Goal: Task Accomplishment & Management: Manage account settings

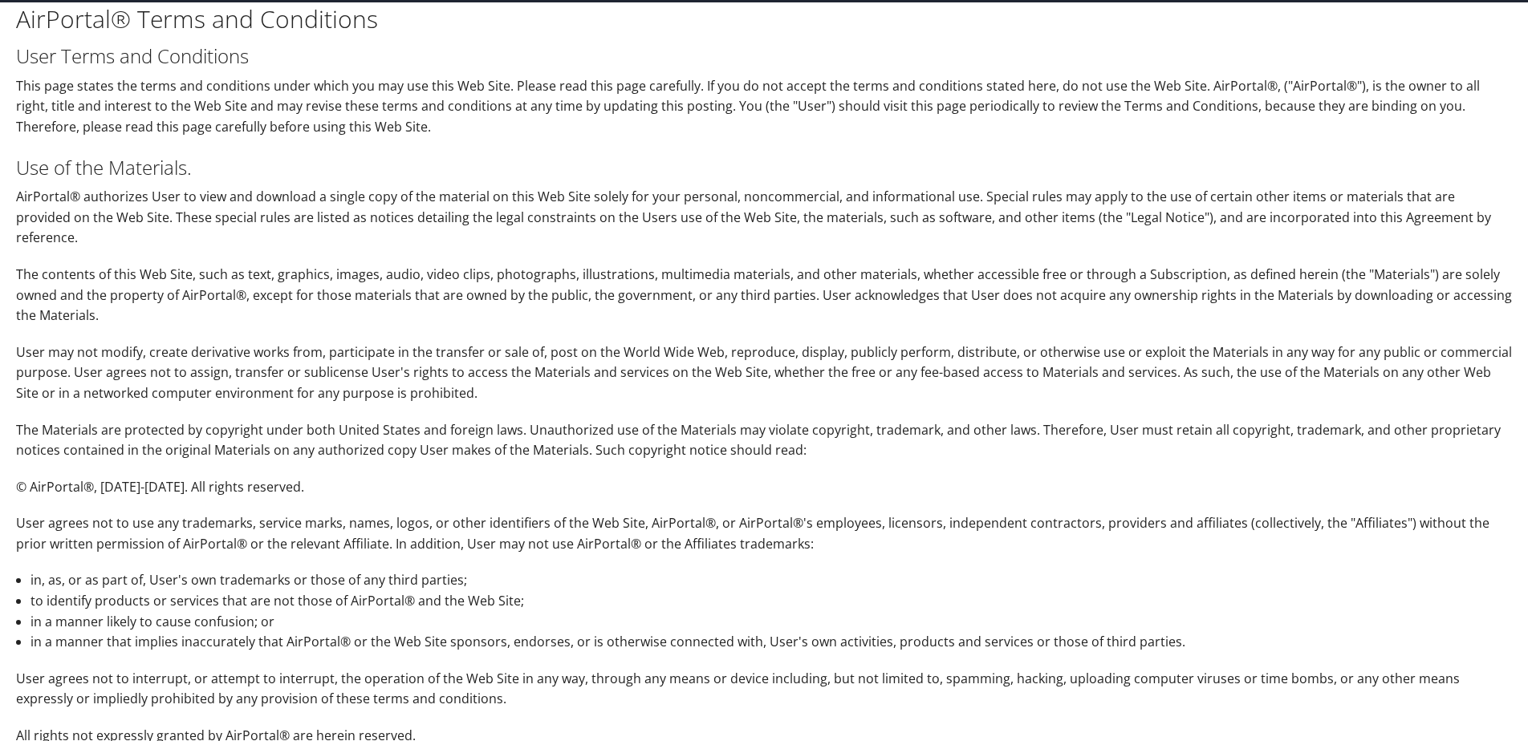
click at [794, 420] on p "The Materials are protected by copyright under both United States and foreign l…" at bounding box center [764, 440] width 1496 height 41
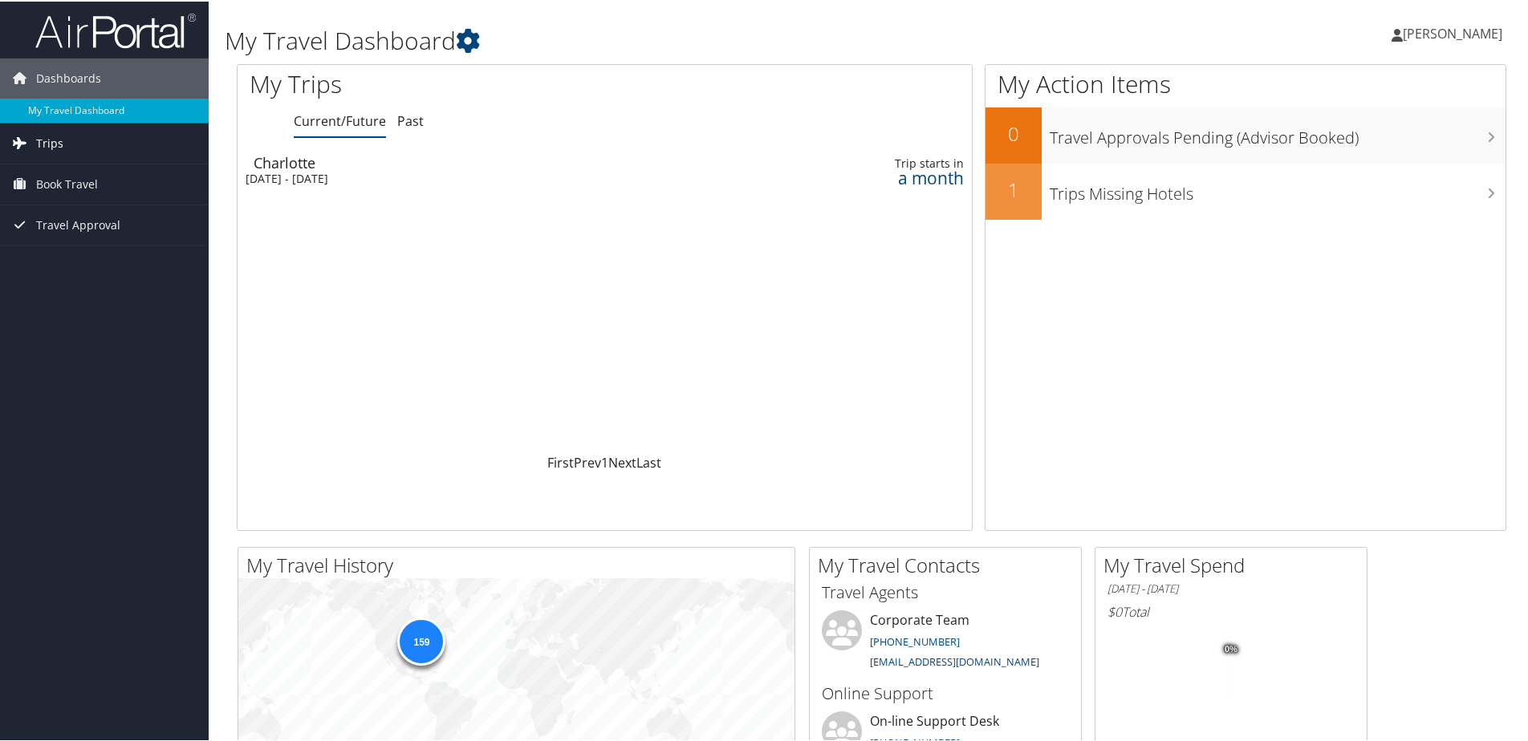
click at [80, 146] on link "Trips" at bounding box center [104, 142] width 209 height 40
click at [83, 174] on link "Current/Future Trips" at bounding box center [104, 174] width 209 height 24
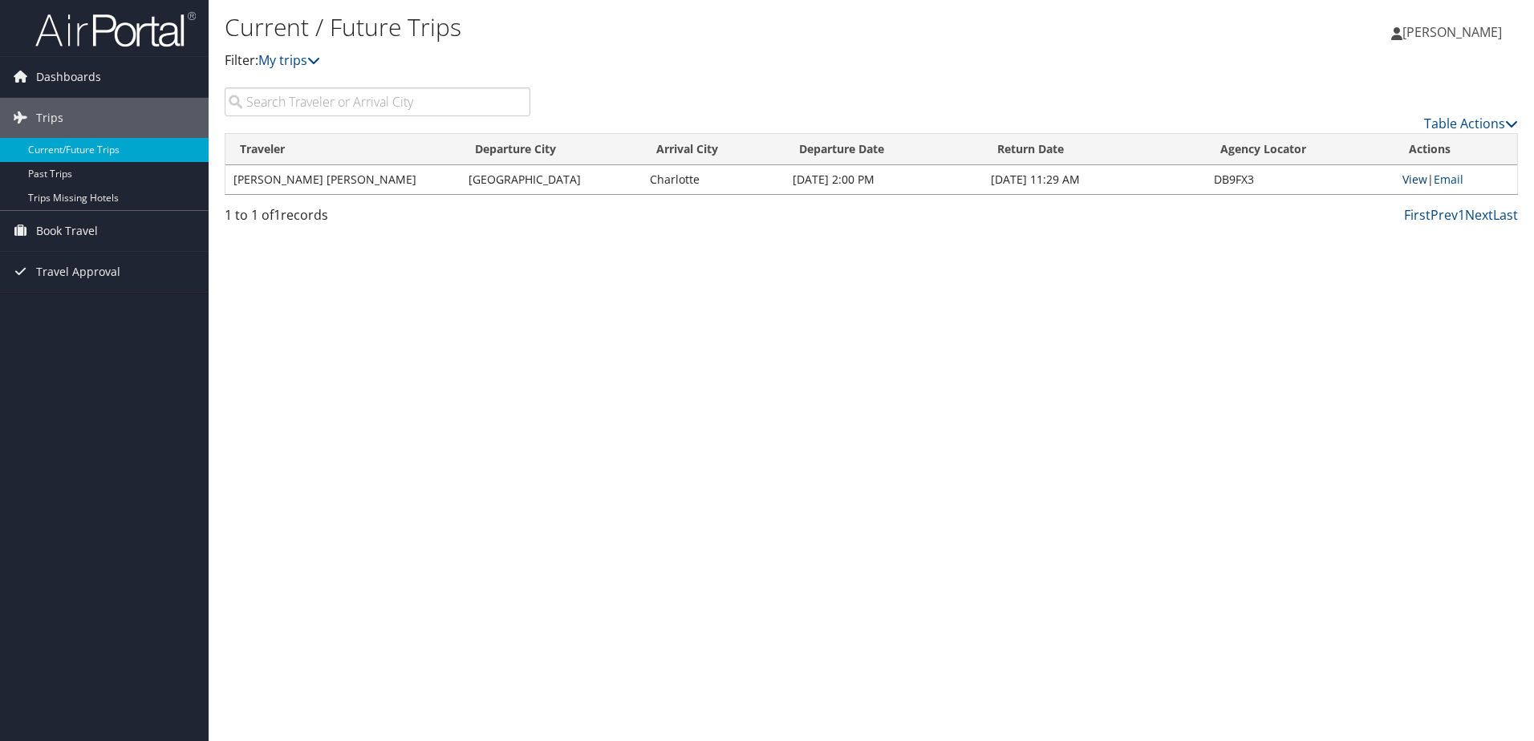
click at [1409, 173] on link "View" at bounding box center [1415, 179] width 25 height 15
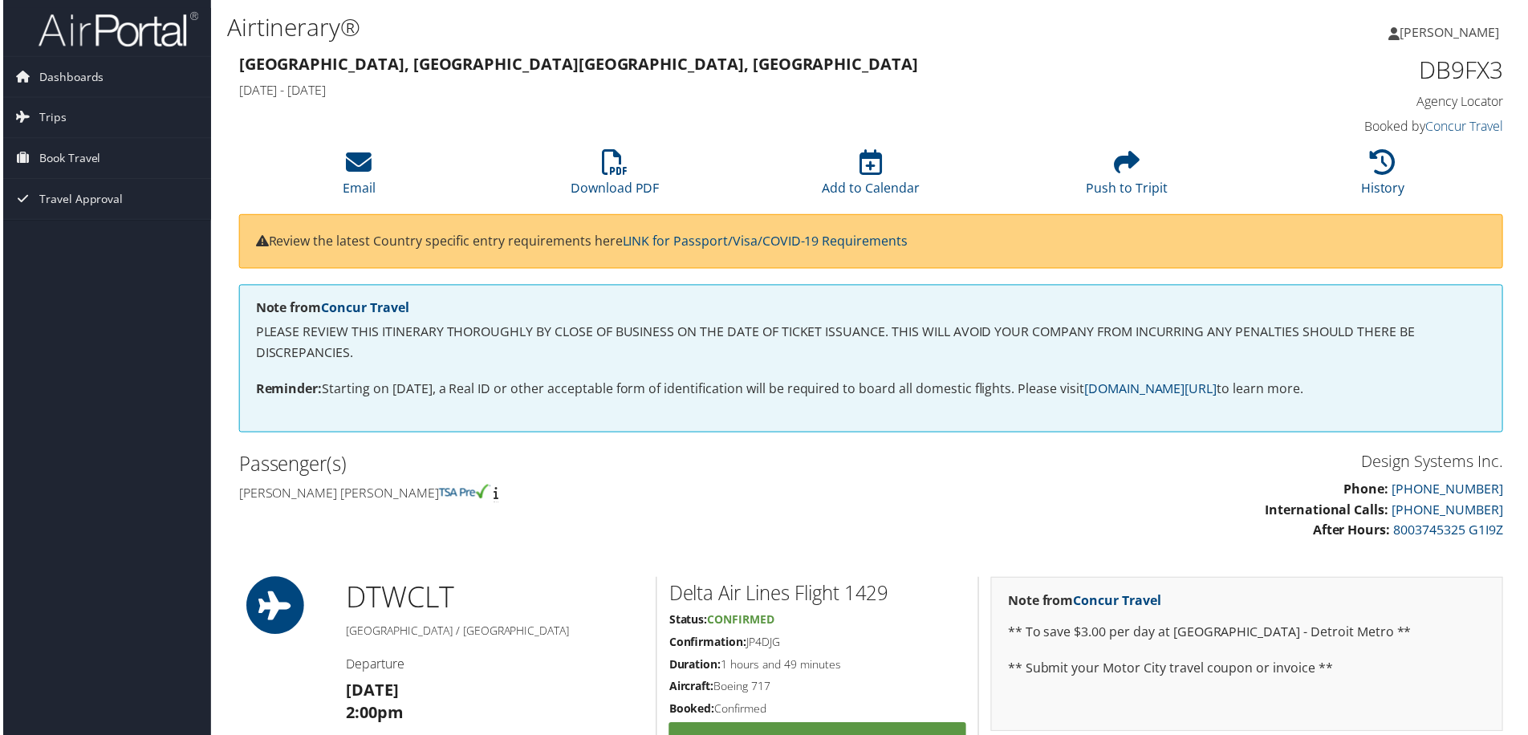
drag, startPoint x: 859, startPoint y: 410, endPoint x: 824, endPoint y: 214, distance: 199.0
click at [114, 166] on link "Book Travel" at bounding box center [104, 159] width 209 height 40
click at [67, 108] on link "Trips" at bounding box center [104, 118] width 209 height 40
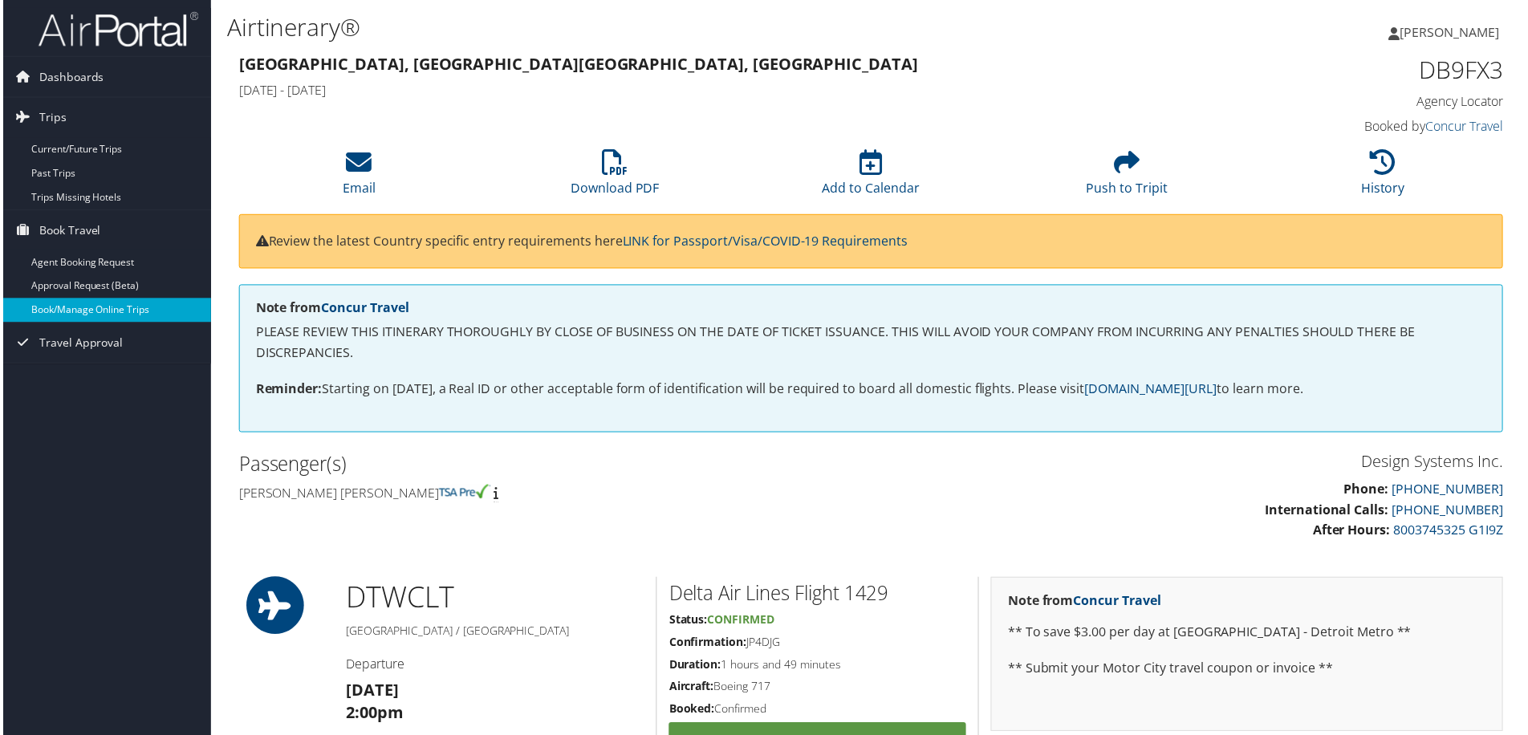
click at [145, 311] on link "Book/Manage Online Trips" at bounding box center [104, 311] width 209 height 24
